Goal: Information Seeking & Learning: Check status

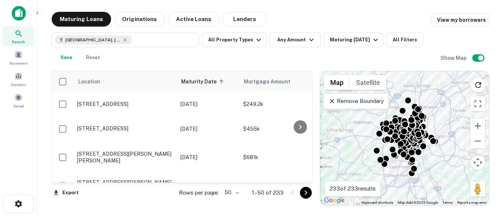
scroll to position [457, 0]
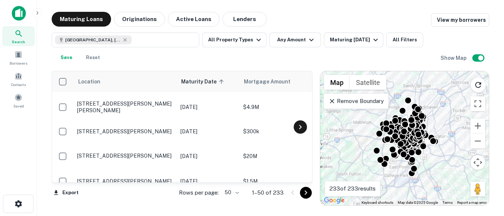
click at [299, 123] on icon at bounding box center [300, 127] width 9 height 9
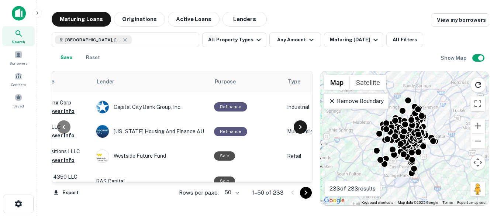
click at [299, 123] on icon at bounding box center [300, 127] width 9 height 9
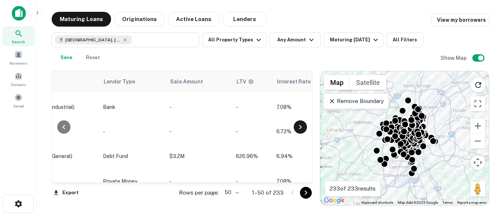
scroll to position [457, 620]
click at [64, 127] on icon at bounding box center [63, 127] width 9 height 9
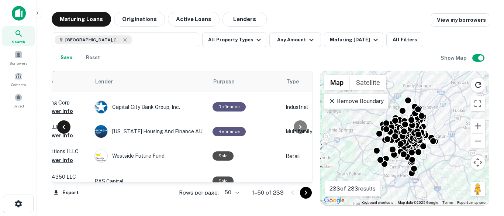
scroll to position [457, 310]
click at [63, 129] on icon at bounding box center [63, 127] width 9 height 9
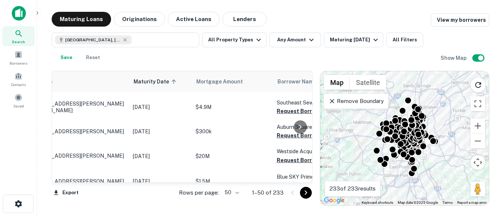
scroll to position [457, 0]
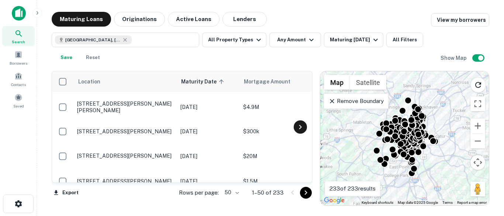
click at [299, 124] on icon at bounding box center [300, 127] width 9 height 9
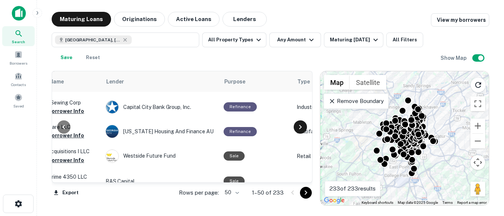
scroll to position [457, 310]
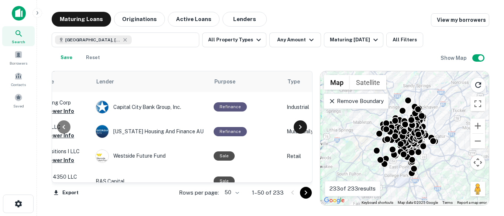
click at [299, 124] on icon at bounding box center [300, 127] width 9 height 9
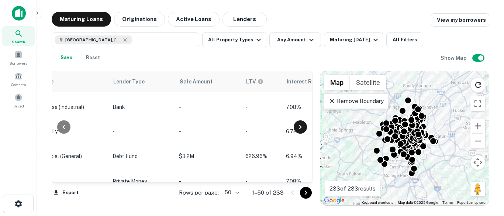
scroll to position [457, 620]
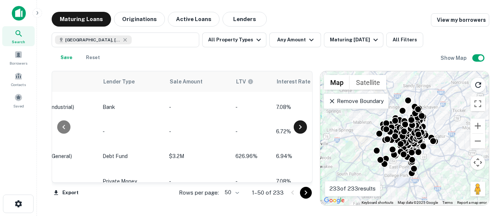
click at [299, 124] on icon at bounding box center [300, 127] width 9 height 9
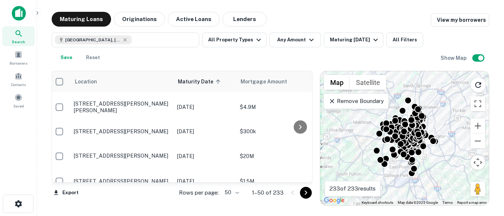
scroll to position [457, 0]
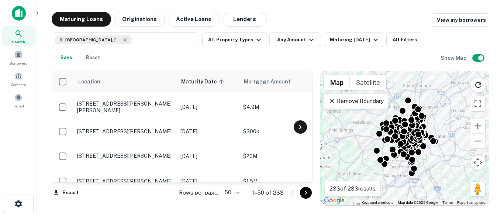
click at [298, 125] on icon at bounding box center [300, 127] width 9 height 9
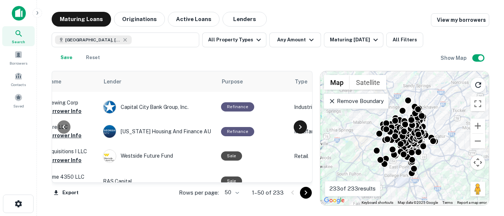
scroll to position [457, 310]
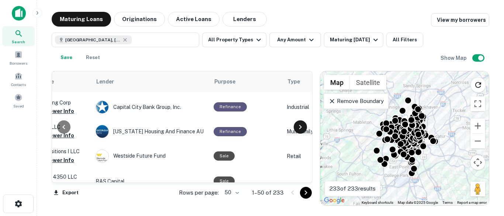
click at [298, 125] on icon at bounding box center [300, 127] width 9 height 9
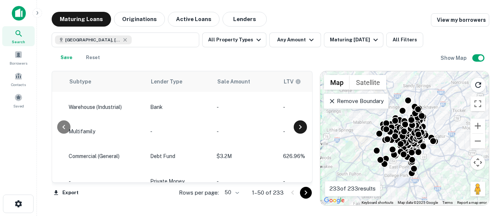
click at [298, 125] on icon at bounding box center [300, 127] width 9 height 9
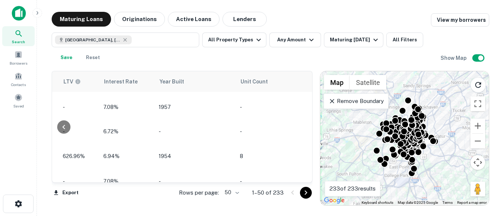
scroll to position [457, 821]
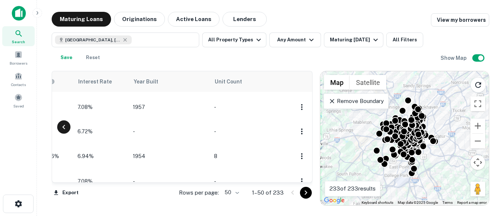
click at [63, 127] on icon at bounding box center [63, 127] width 3 height 4
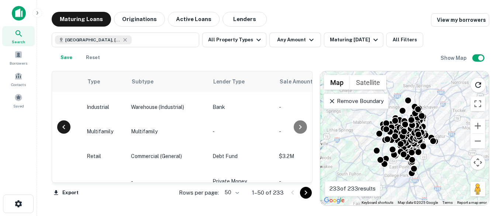
click at [63, 127] on icon at bounding box center [63, 127] width 3 height 4
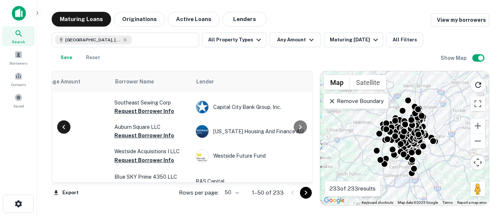
scroll to position [457, 200]
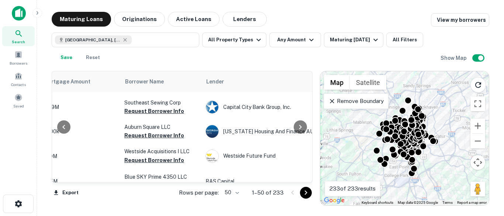
click at [57, 181] on div at bounding box center [64, 126] width 24 height 111
click at [54, 179] on div at bounding box center [64, 126] width 24 height 111
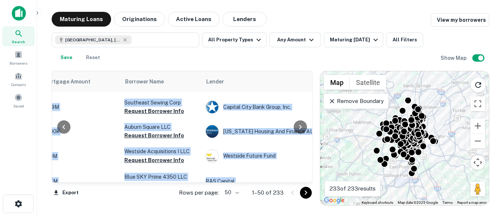
click at [54, 179] on div at bounding box center [64, 126] width 24 height 111
click at [66, 128] on icon at bounding box center [63, 127] width 9 height 9
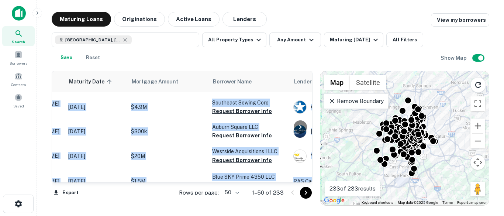
scroll to position [457, 0]
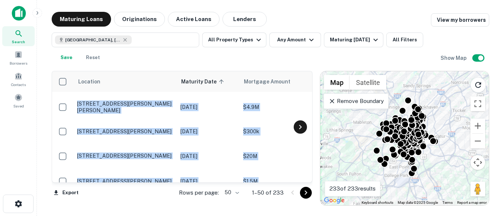
click at [298, 132] on div at bounding box center [300, 126] width 13 height 13
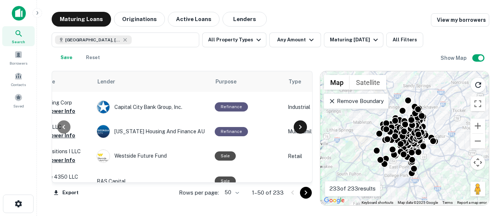
scroll to position [457, 310]
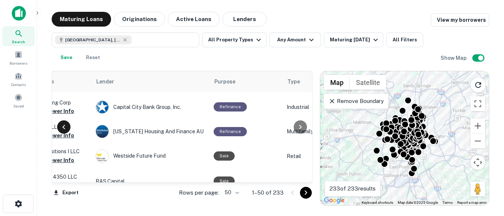
click at [67, 127] on icon at bounding box center [63, 127] width 9 height 9
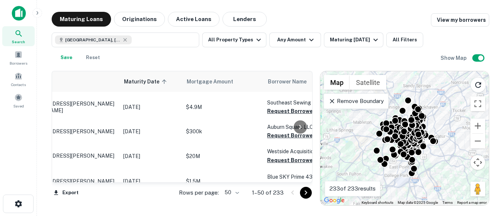
scroll to position [457, 0]
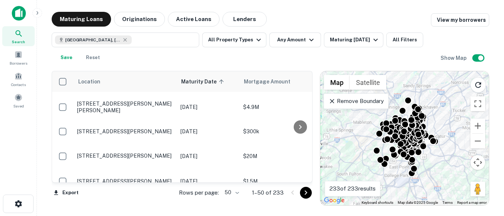
click at [303, 178] on div at bounding box center [300, 126] width 15 height 111
click at [303, 126] on icon at bounding box center [300, 127] width 9 height 9
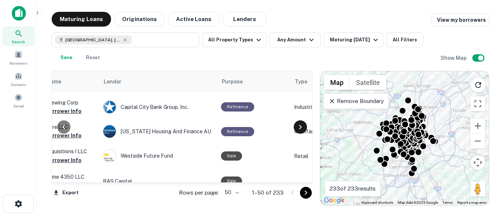
scroll to position [457, 310]
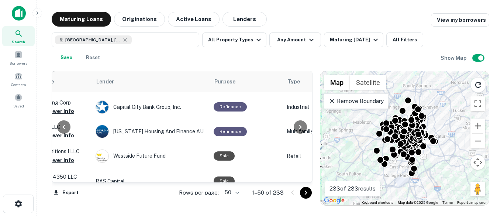
click at [55, 179] on div at bounding box center [64, 126] width 24 height 111
click at [64, 131] on icon at bounding box center [63, 127] width 9 height 9
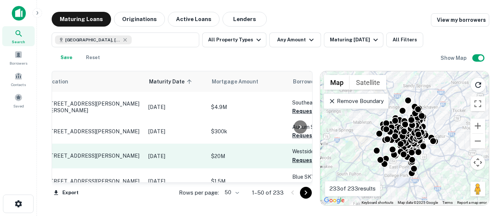
scroll to position [457, 0]
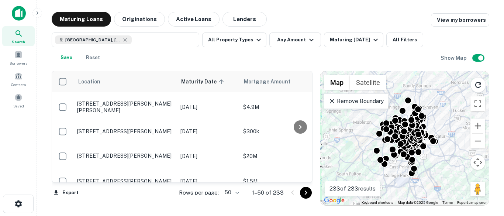
click at [303, 181] on div at bounding box center [300, 126] width 15 height 111
click at [301, 128] on icon at bounding box center [300, 127] width 9 height 9
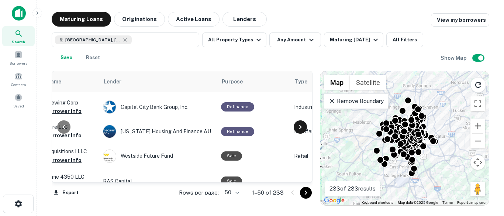
scroll to position [457, 310]
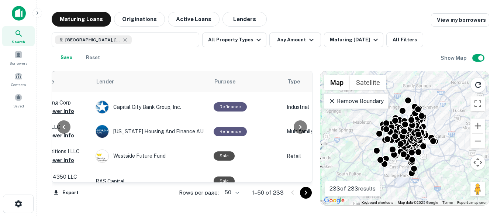
click at [56, 179] on div at bounding box center [64, 126] width 24 height 111
click at [55, 179] on div at bounding box center [64, 126] width 24 height 111
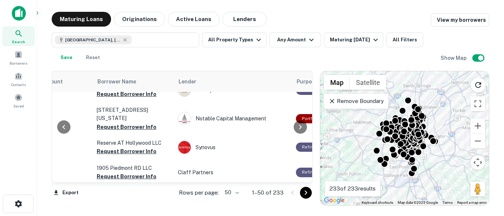
scroll to position [998, 228]
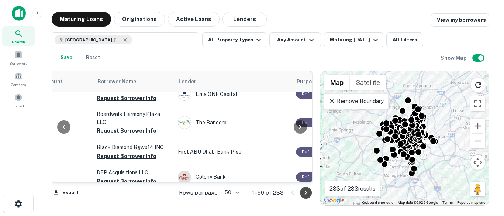
click at [307, 194] on icon "Go to next page" at bounding box center [306, 192] width 9 height 9
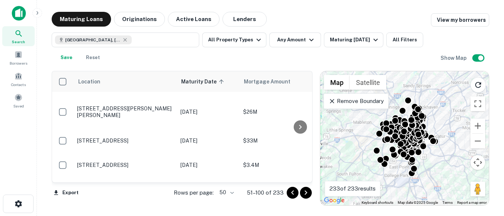
scroll to position [1206, 0]
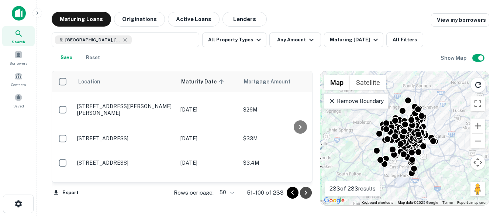
click at [305, 194] on icon "Go to next page" at bounding box center [306, 192] width 9 height 9
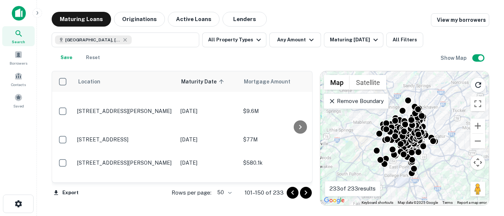
scroll to position [591, 0]
